Goal: Task Accomplishment & Management: Manage account settings

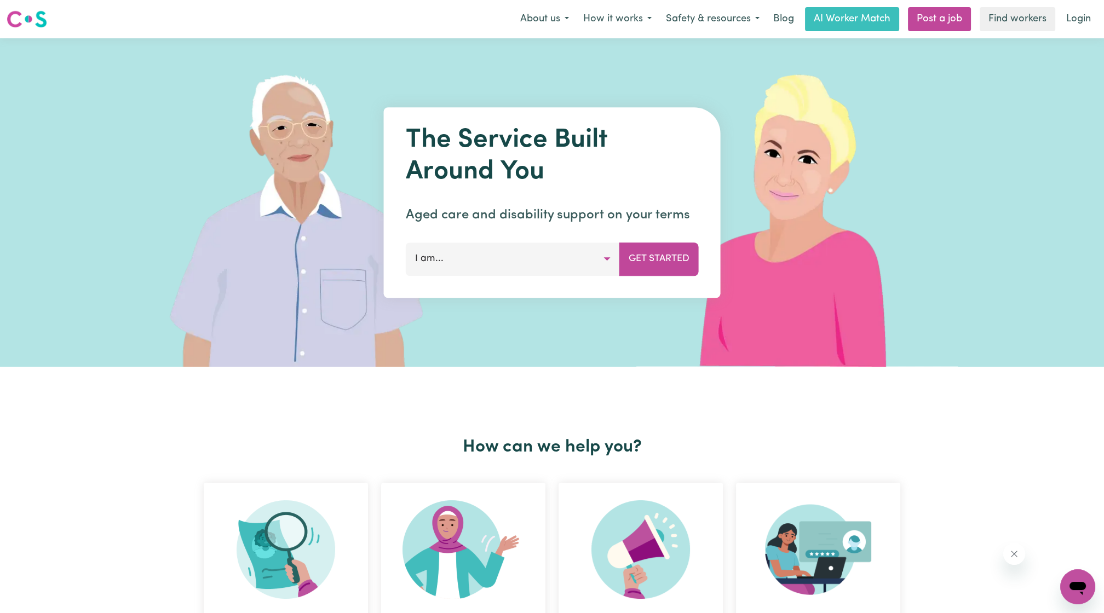
click at [1080, 32] on nav "Menu About us How it works Safety & resources Blog AI Worker Match Post a job F…" at bounding box center [552, 19] width 1104 height 38
click at [1078, 21] on link "Login" at bounding box center [1079, 19] width 38 height 24
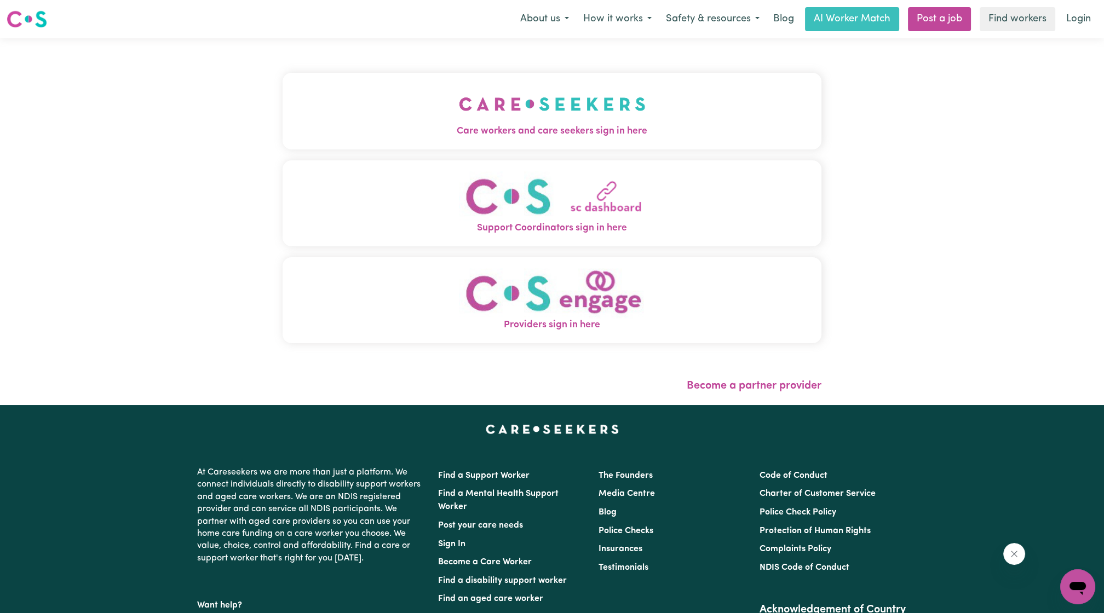
click at [628, 94] on button "Care workers and care seekers sign in here" at bounding box center [552, 111] width 539 height 77
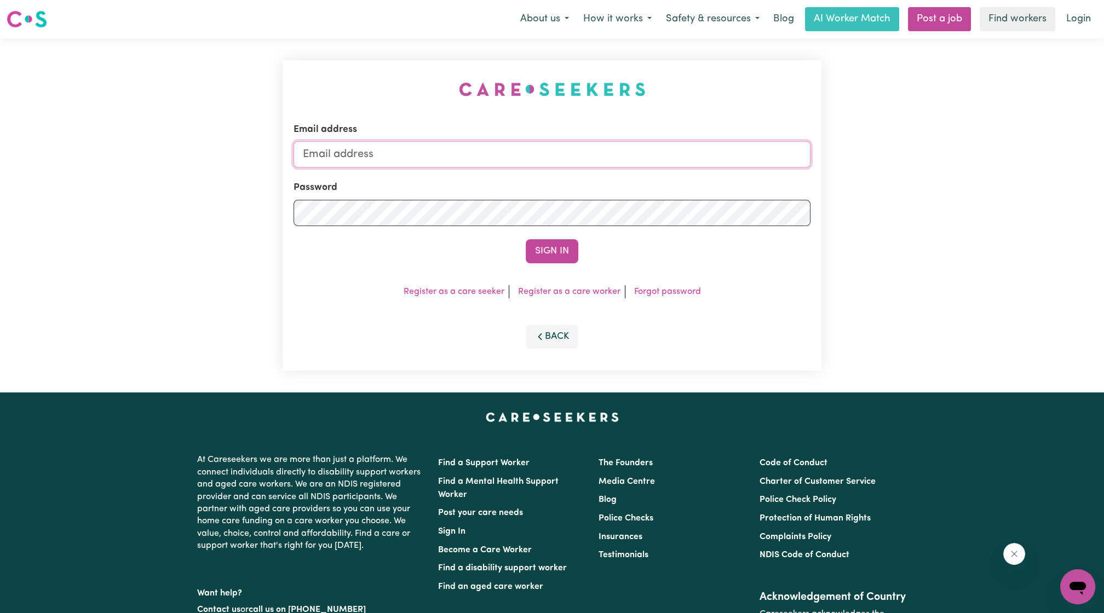
drag, startPoint x: 582, startPoint y: 157, endPoint x: 573, endPoint y: 162, distance: 10.1
click at [582, 157] on input "Email address" at bounding box center [552, 154] width 517 height 26
click at [362, 156] on input "[EMAIL_ADDRESS][PERSON_NAME][DOMAIN_NAME]" at bounding box center [552, 154] width 517 height 26
drag, startPoint x: 358, startPoint y: 154, endPoint x: 673, endPoint y: 160, distance: 315.6
click at [673, 160] on input "[EMAIL_ADDRESS][PERSON_NAME][DOMAIN_NAME]" at bounding box center [552, 154] width 517 height 26
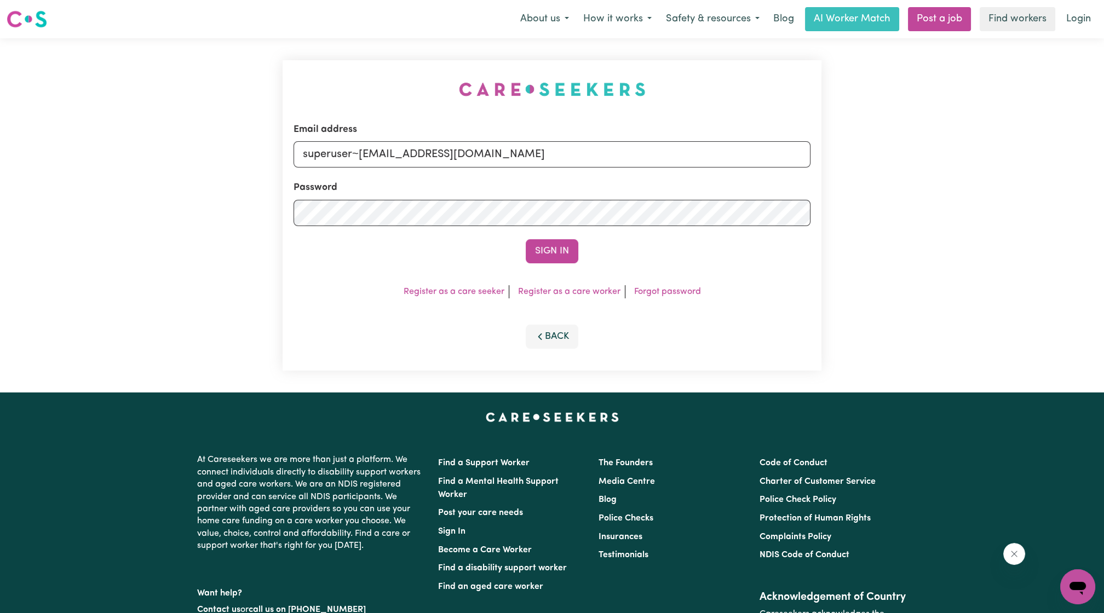
type input "superuser~[EMAIL_ADDRESS][DOMAIN_NAME]"
click at [584, 249] on div "Sign In" at bounding box center [552, 251] width 517 height 24
click at [558, 250] on button "Sign In" at bounding box center [552, 251] width 53 height 24
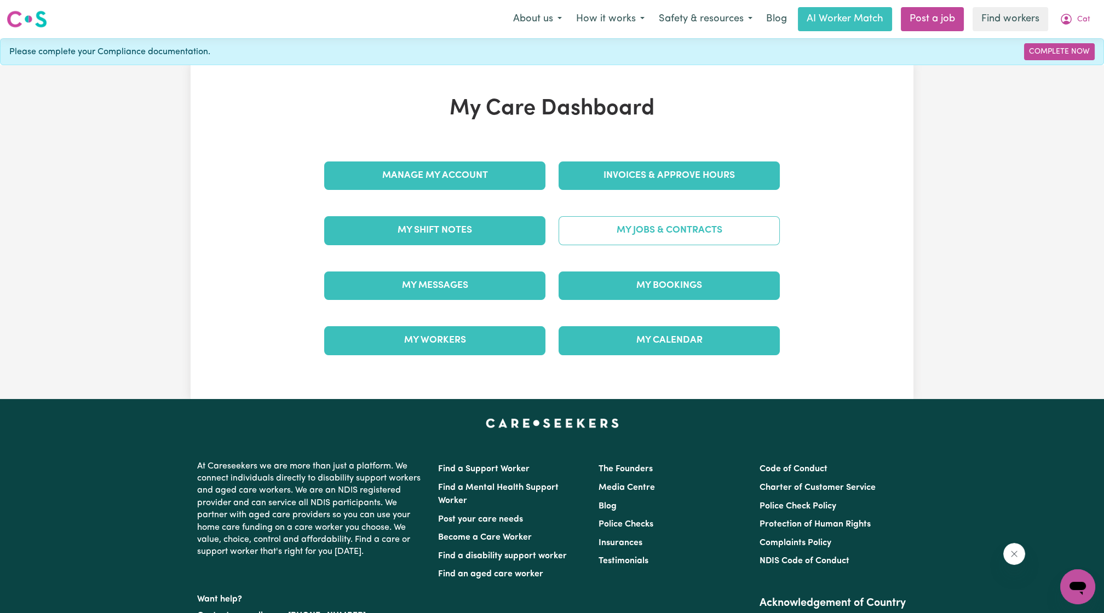
click at [682, 235] on link "My Jobs & Contracts" at bounding box center [669, 230] width 221 height 28
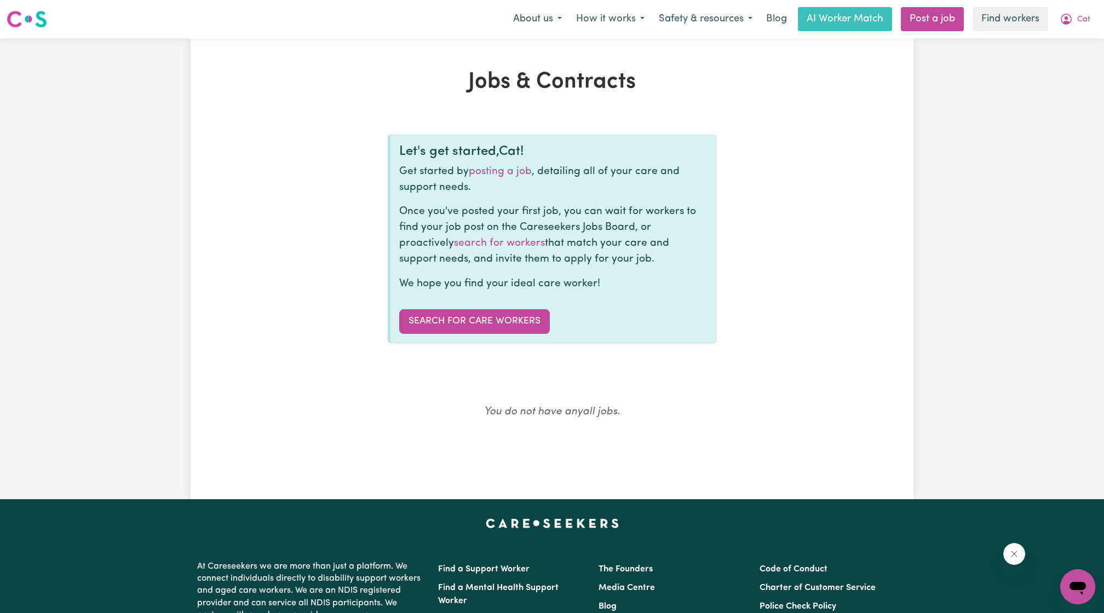
drag, startPoint x: 868, startPoint y: 118, endPoint x: 928, endPoint y: 59, distance: 84.8
click at [870, 115] on div "Jobs & Contracts Let's get started, Cat ! Get started by posting a job , detail…" at bounding box center [552, 269] width 723 height 400
click at [1071, 28] on button "Cat" at bounding box center [1075, 19] width 45 height 23
click at [1102, 12] on div "Menu About us How it works Safety & resources Blog AI Worker Match Post a job F…" at bounding box center [552, 19] width 1104 height 25
click at [1086, 15] on span "Cat" at bounding box center [1083, 20] width 13 height 12
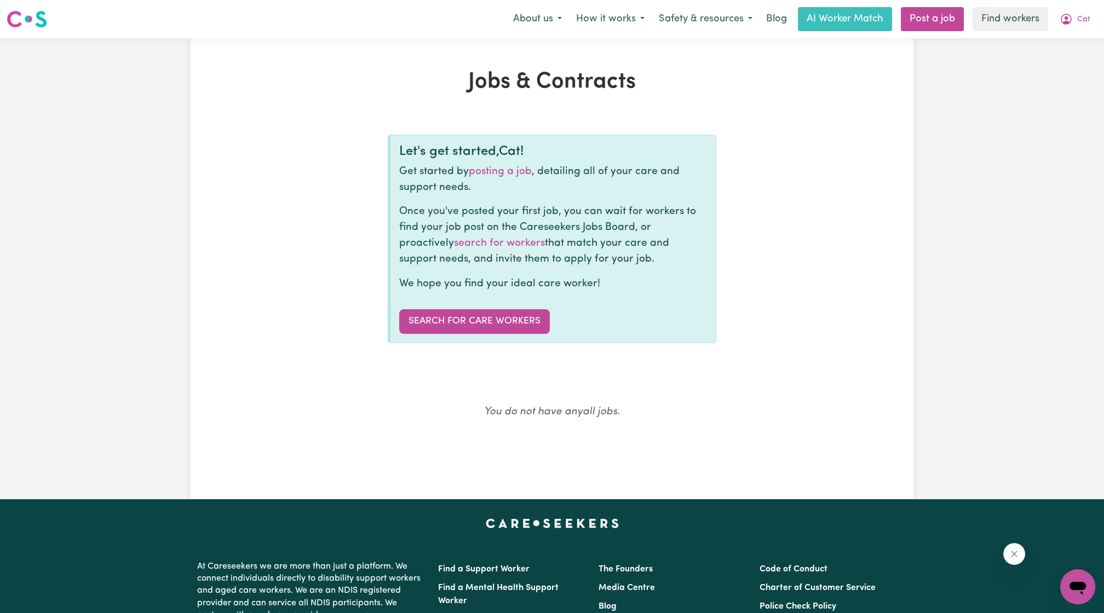
click at [1096, 2] on nav "Menu About us How it works Safety & resources Blog AI Worker Match Post a job F…" at bounding box center [552, 19] width 1104 height 38
click at [1074, 27] on button "Cat" at bounding box center [1075, 19] width 45 height 23
click at [1062, 58] on link "Logout" at bounding box center [1054, 63] width 87 height 21
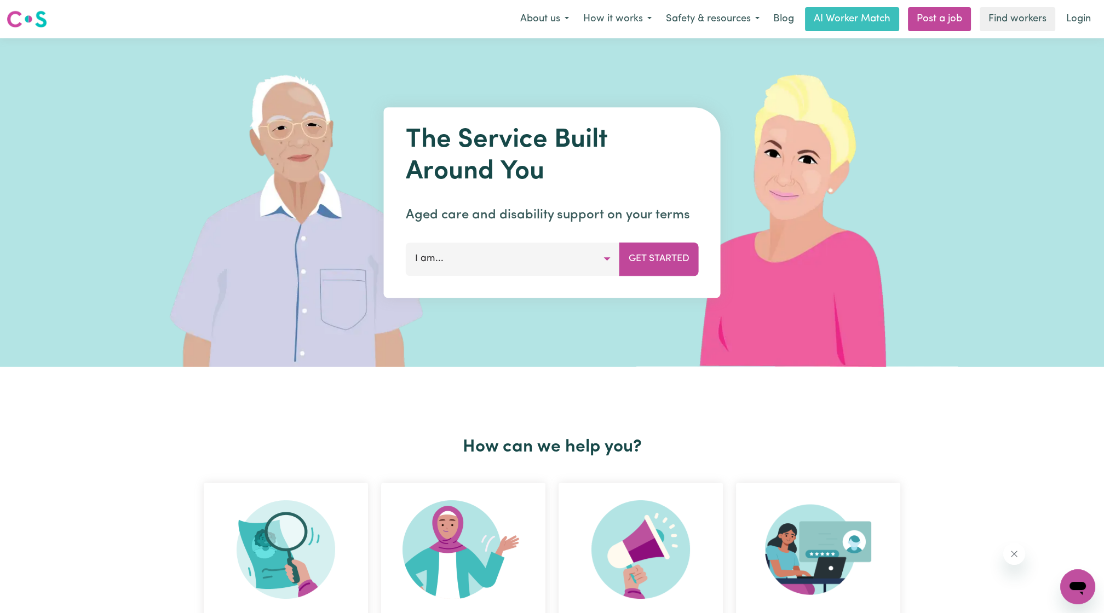
click at [1087, 13] on link "Login" at bounding box center [1079, 19] width 38 height 24
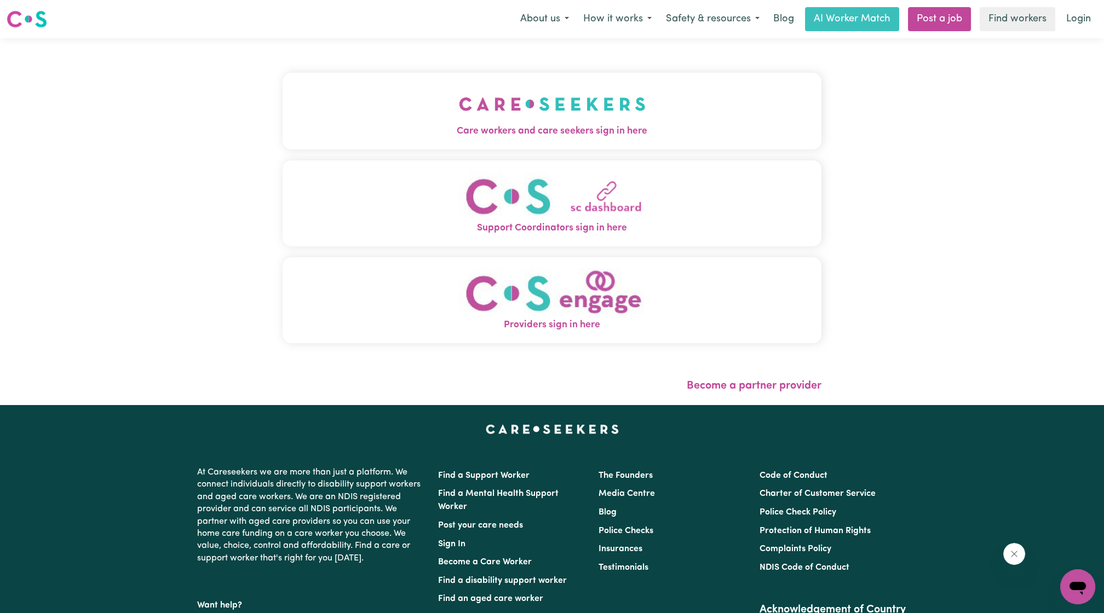
click at [564, 104] on button "Care workers and care seekers sign in here" at bounding box center [552, 111] width 539 height 77
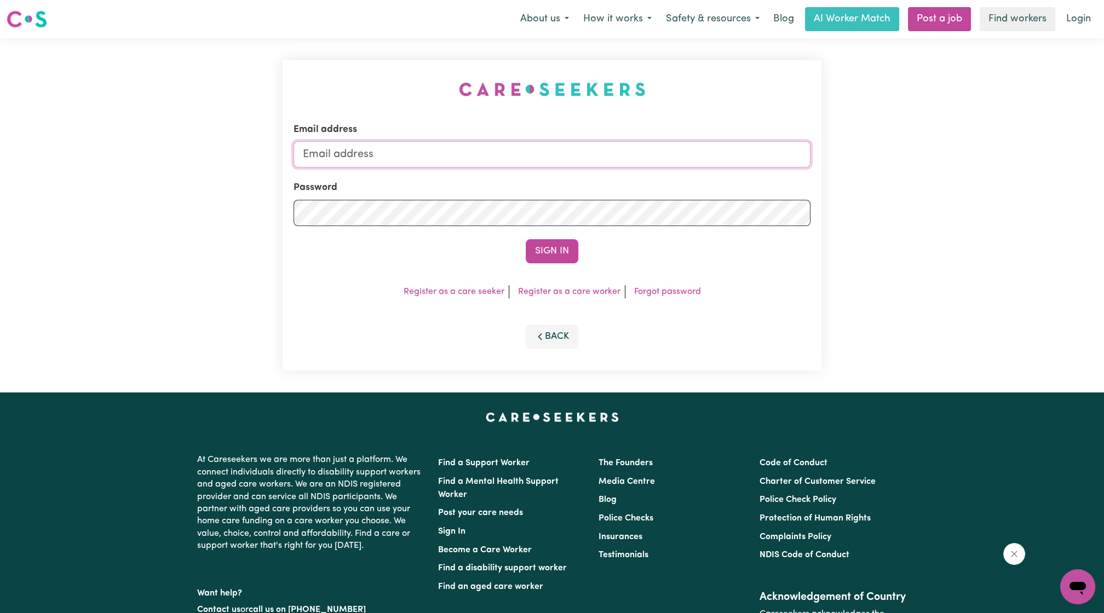
click at [467, 152] on input "Email address" at bounding box center [552, 154] width 517 height 26
drag, startPoint x: 357, startPoint y: 152, endPoint x: 548, endPoint y: 179, distance: 193.0
click at [547, 181] on form "Email address [EMAIL_ADDRESS][PERSON_NAME][DOMAIN_NAME] Password Sign In" at bounding box center [552, 193] width 517 height 141
type input "[EMAIL_ADDRESS][DOMAIN_NAME]"
click at [538, 252] on button "Sign In" at bounding box center [552, 251] width 53 height 24
